Goal: Task Accomplishment & Management: Use online tool/utility

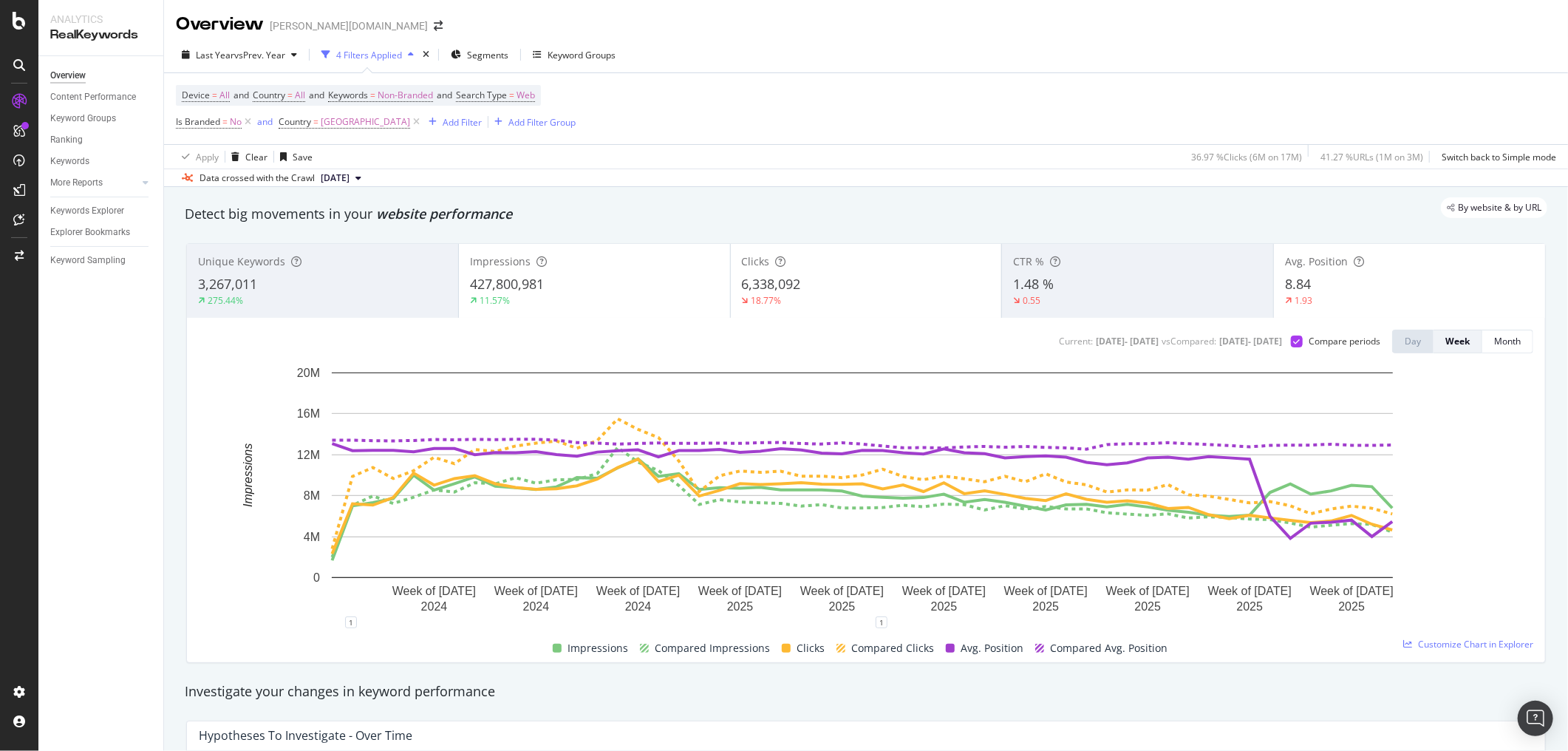
drag, startPoint x: 363, startPoint y: 124, endPoint x: 383, endPoint y: 174, distance: 53.9
click at [410, 124] on icon at bounding box center [416, 122] width 13 height 14
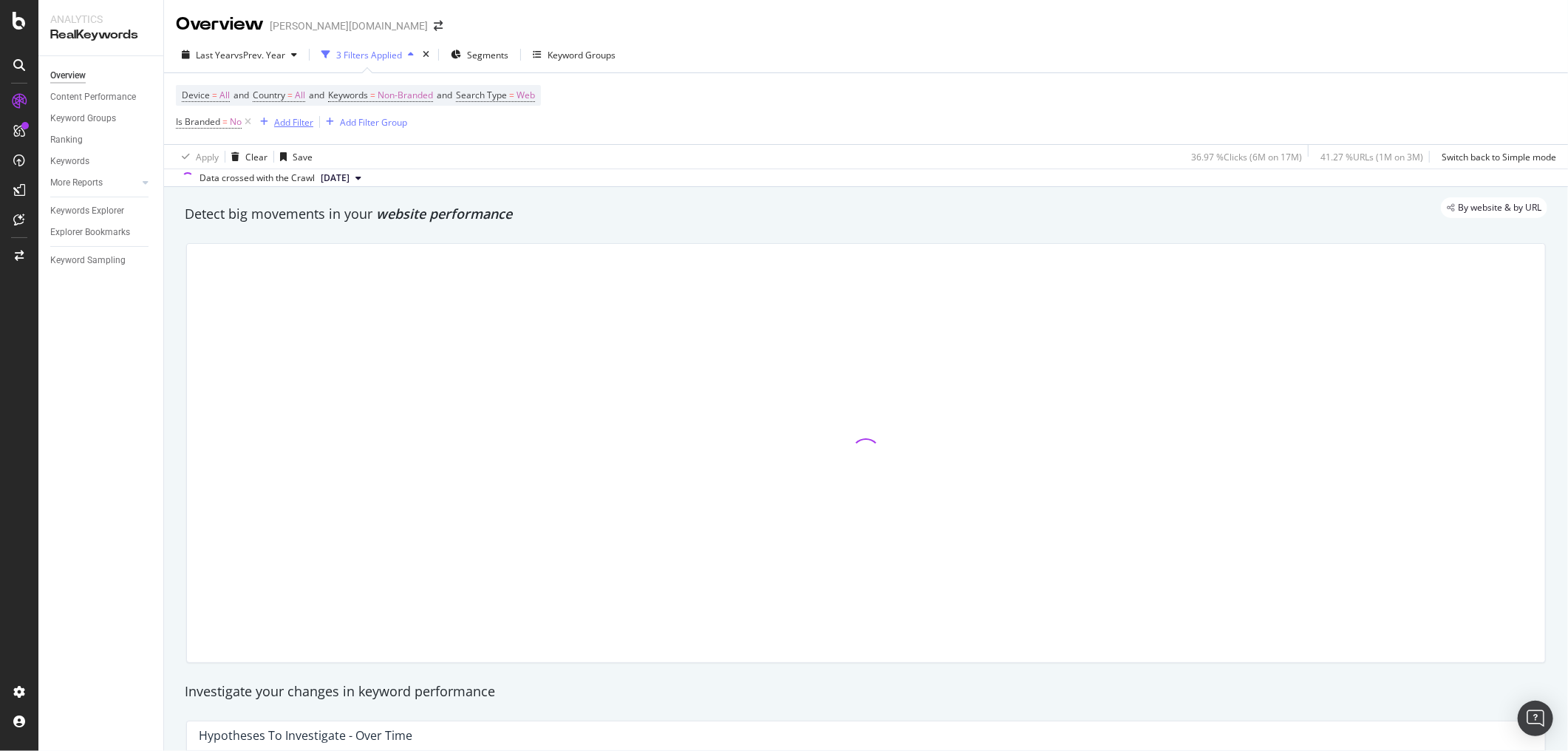
click at [299, 122] on div "Add Filter" at bounding box center [293, 122] width 39 height 13
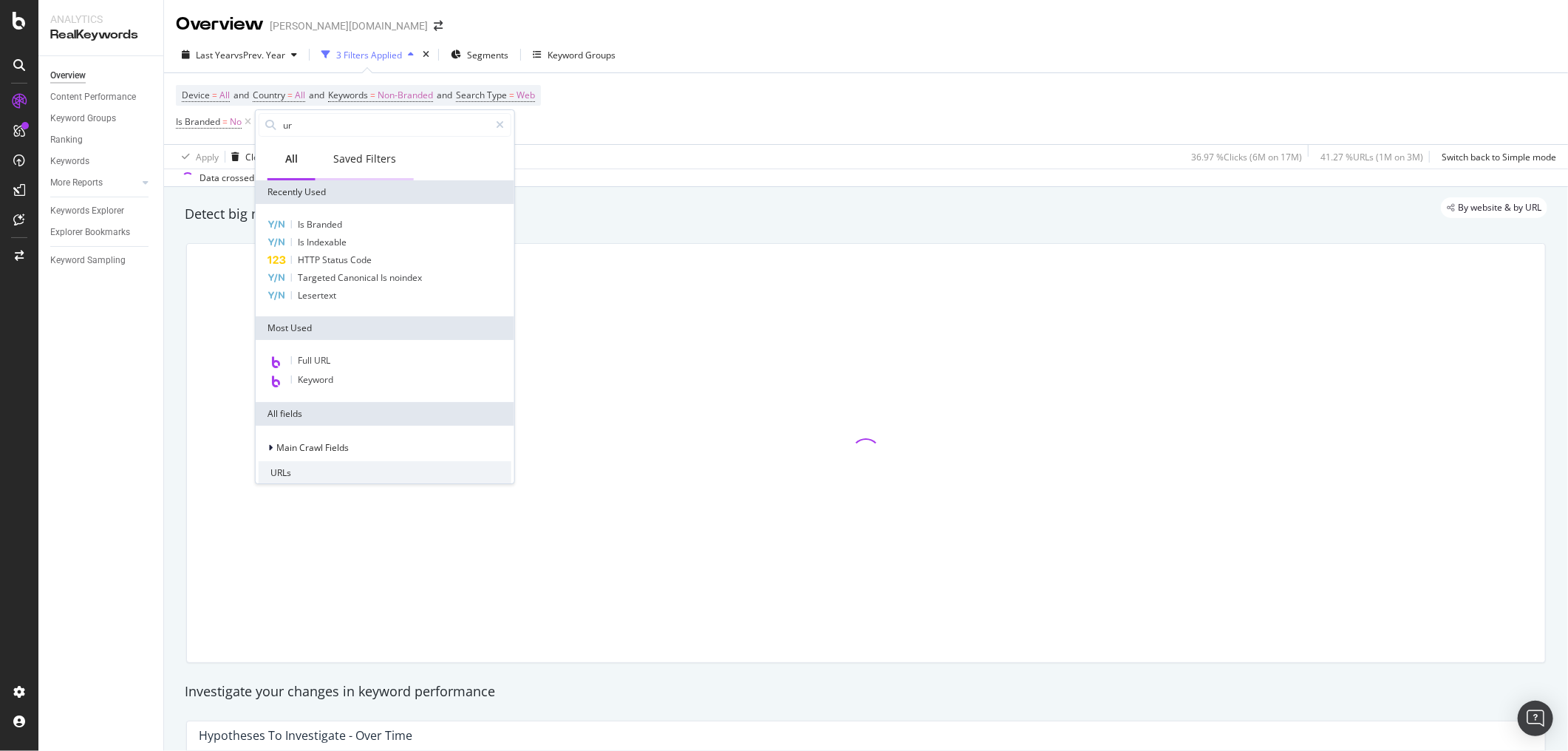
type input "url"
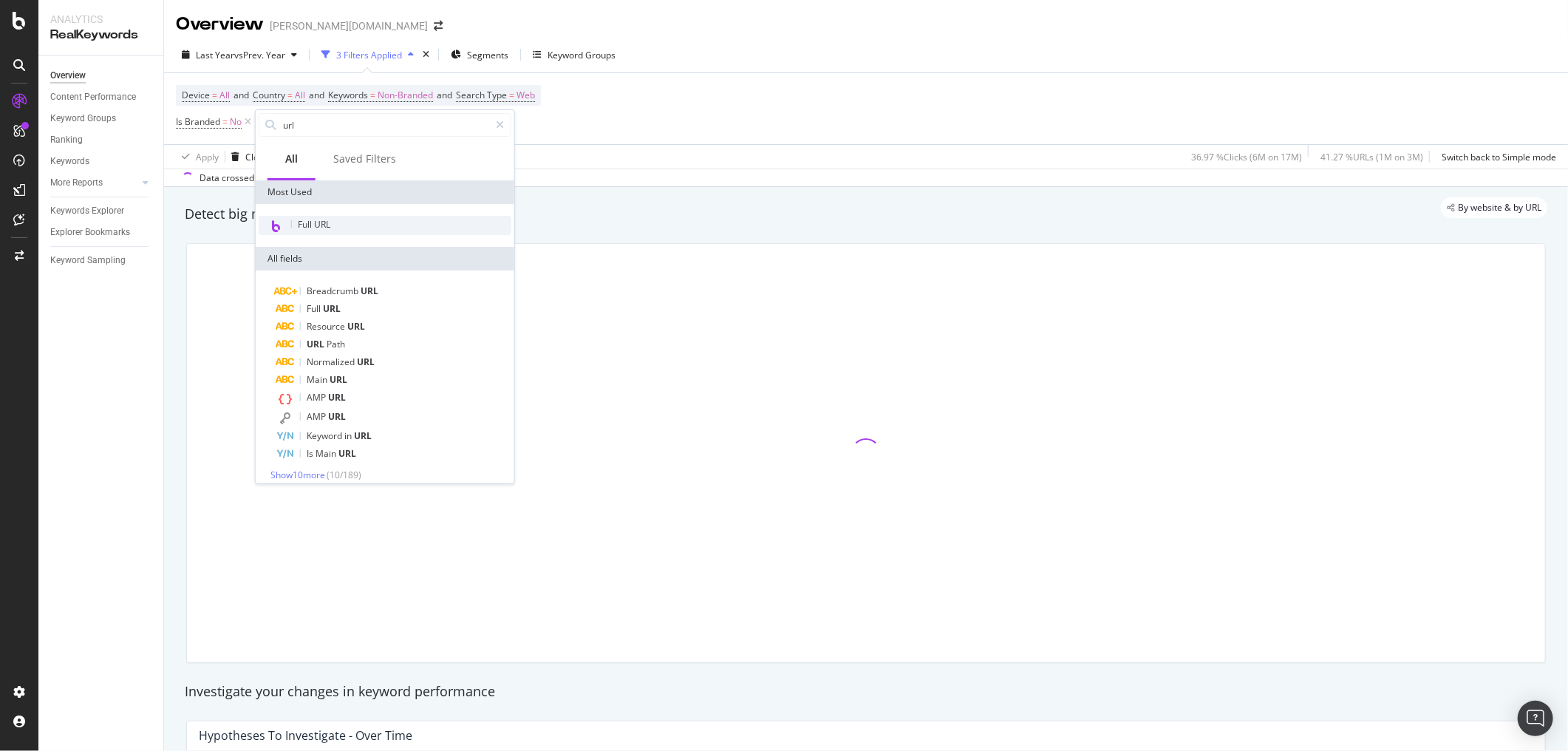
click at [329, 222] on span "Full URL" at bounding box center [314, 224] width 32 height 13
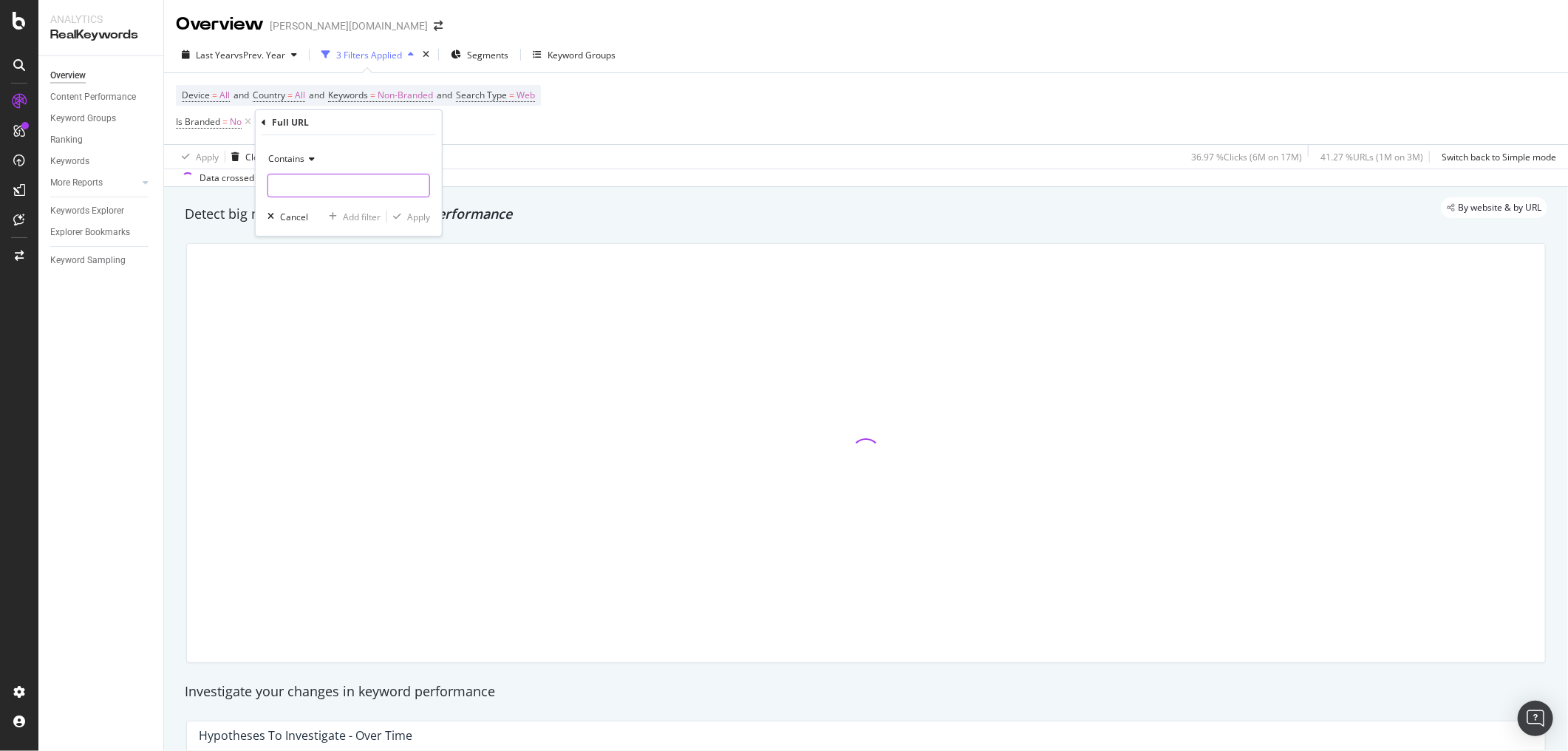
click at [322, 182] on input "text" at bounding box center [349, 185] width 161 height 23
type input "/de/"
drag, startPoint x: 426, startPoint y: 223, endPoint x: 141, endPoint y: 379, distance: 324.9
click at [426, 223] on div "Apply" at bounding box center [408, 216] width 43 height 14
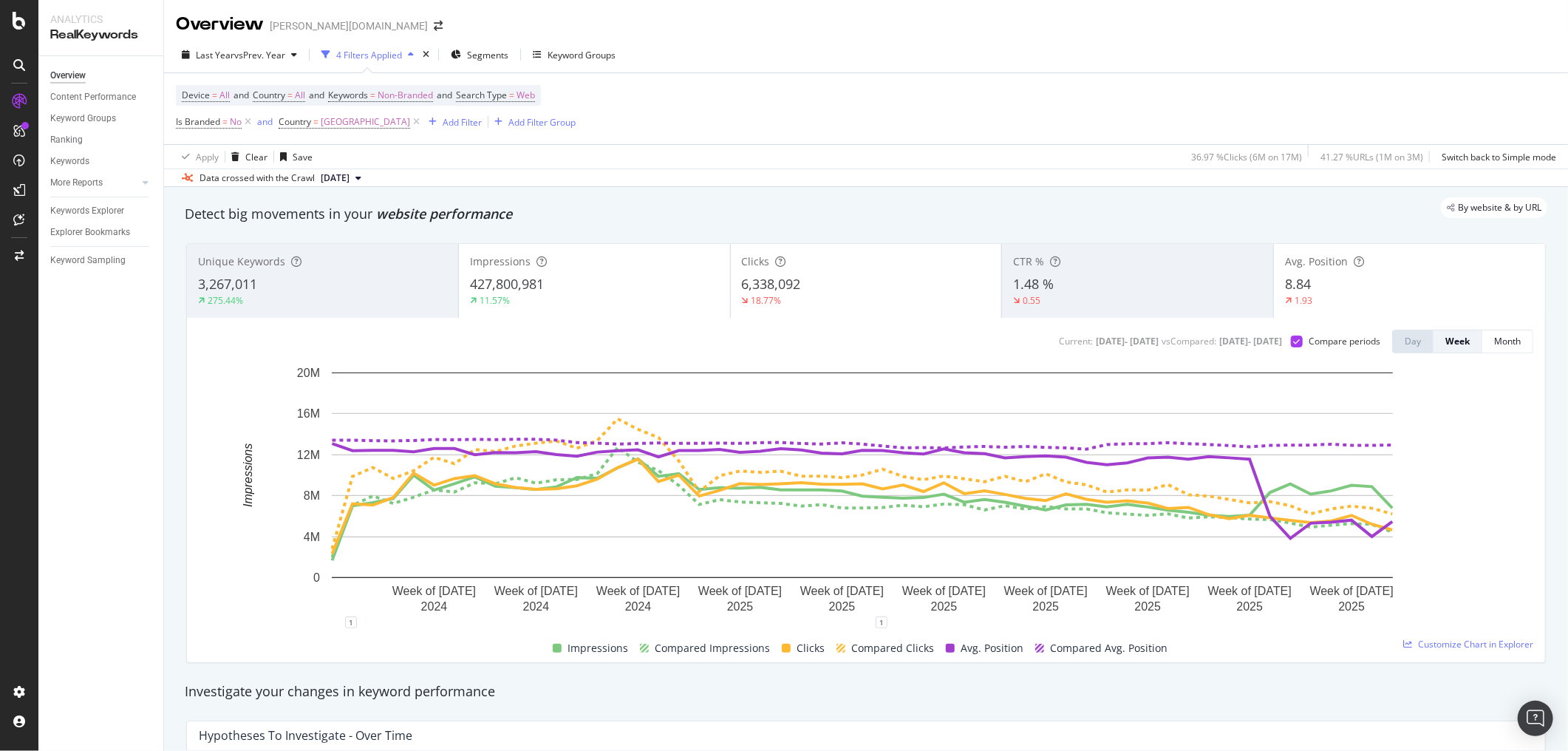
click at [1124, 74] on div "Device = All and Country = All and Keywords = Non-Branded and Search Type = Web…" at bounding box center [866, 109] width 1381 height 71
